Goal: Browse casually

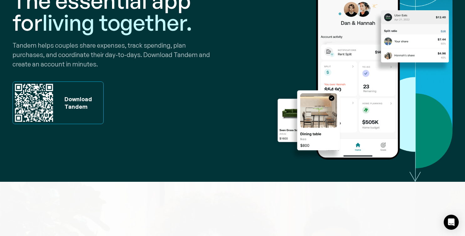
scroll to position [165, 0]
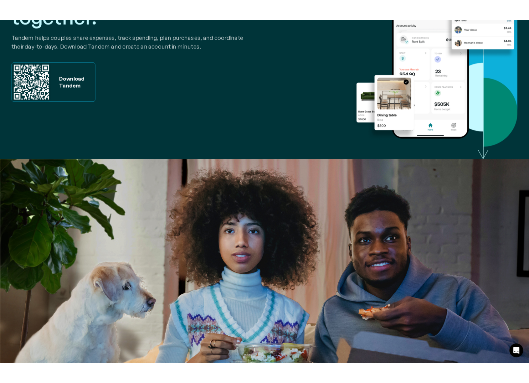
scroll to position [151, 0]
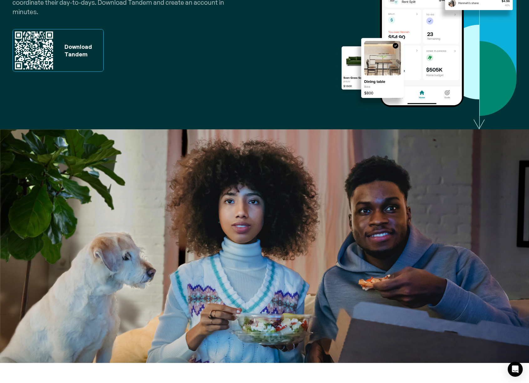
drag, startPoint x: 136, startPoint y: 130, endPoint x: 356, endPoint y: 65, distance: 229.2
click at [136, 130] on img at bounding box center [264, 245] width 529 height 233
